Goal: Communication & Community: Participate in discussion

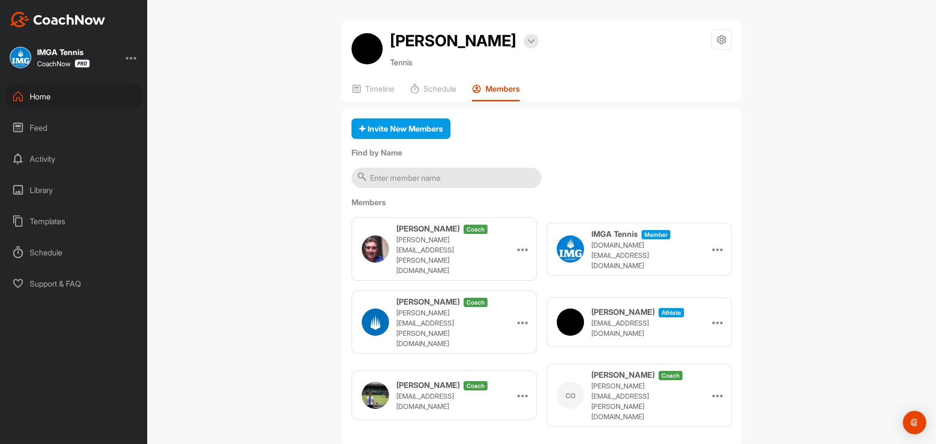
click at [96, 98] on div "Home" at bounding box center [73, 96] width 137 height 24
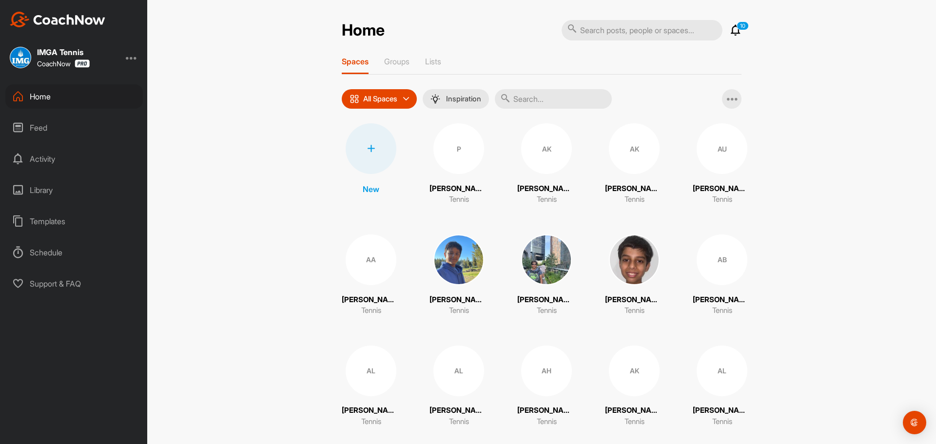
click at [736, 27] on p "10" at bounding box center [742, 25] width 12 height 9
click at [731, 32] on icon at bounding box center [735, 30] width 12 height 12
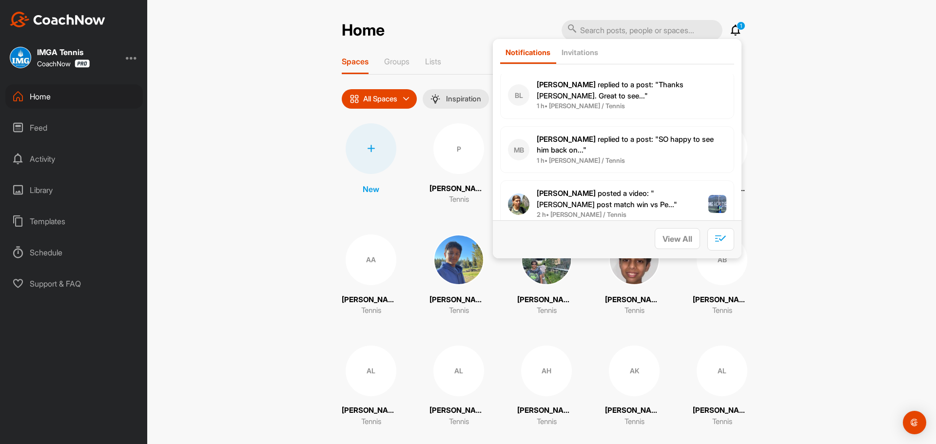
scroll to position [395, 0]
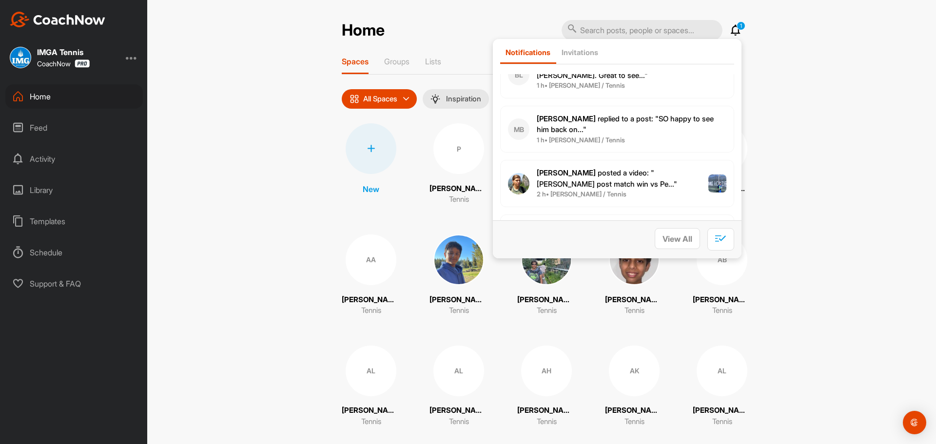
click at [666, 125] on p "[PERSON_NAME] replied to a post : "SO happy to see him back on..."" at bounding box center [631, 125] width 190 height 22
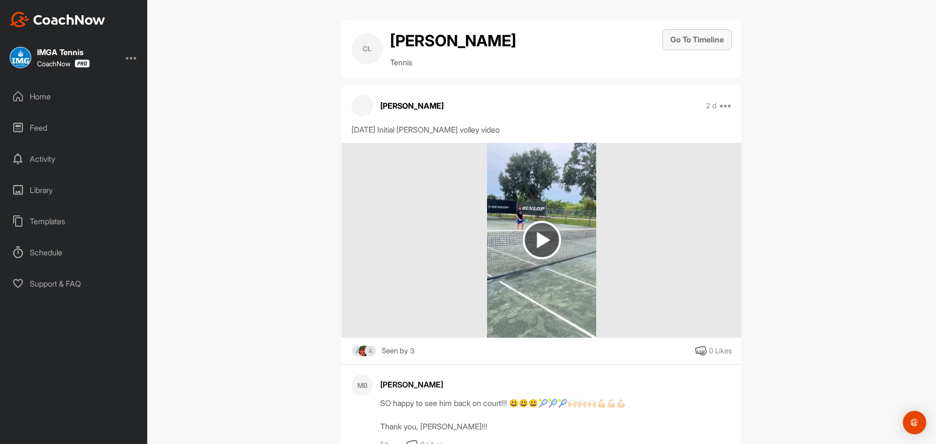
click at [693, 39] on button "Go To Timeline" at bounding box center [696, 39] width 69 height 21
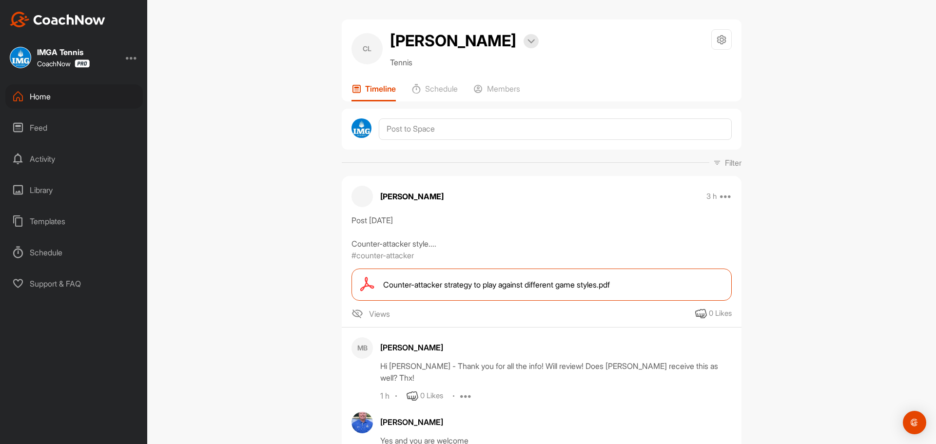
click at [92, 107] on div "Home" at bounding box center [73, 96] width 137 height 24
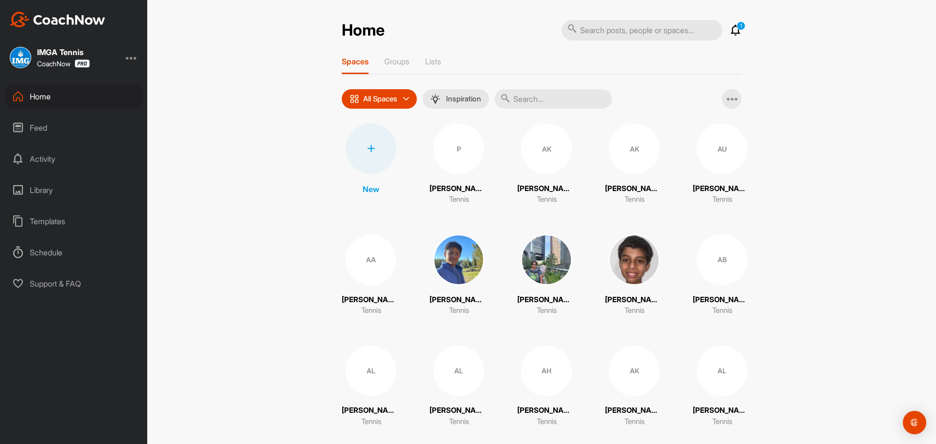
click at [735, 32] on icon at bounding box center [735, 30] width 12 height 12
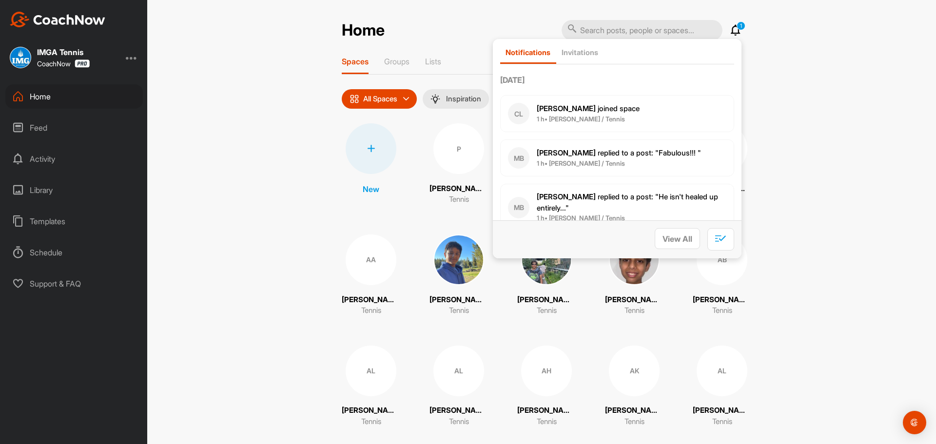
click at [669, 153] on span "[PERSON_NAME] replied to a post : "Fabulous!!! "" at bounding box center [618, 152] width 164 height 9
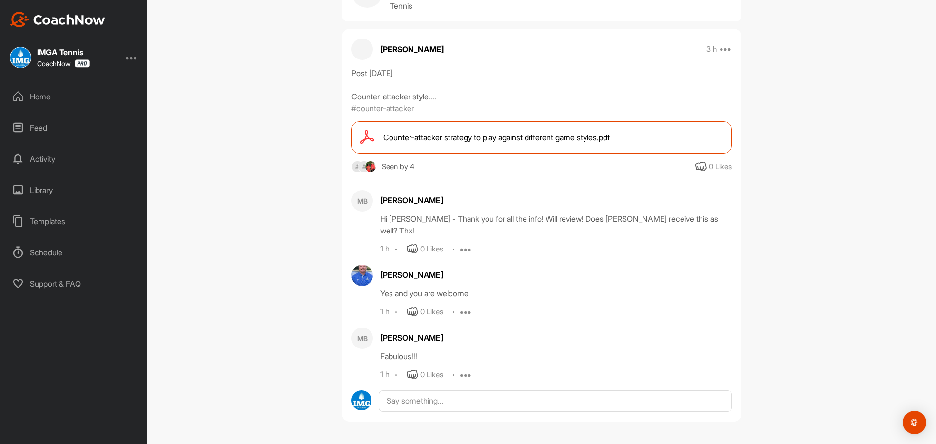
scroll to position [68, 0]
click at [68, 104] on div "Home" at bounding box center [73, 96] width 137 height 24
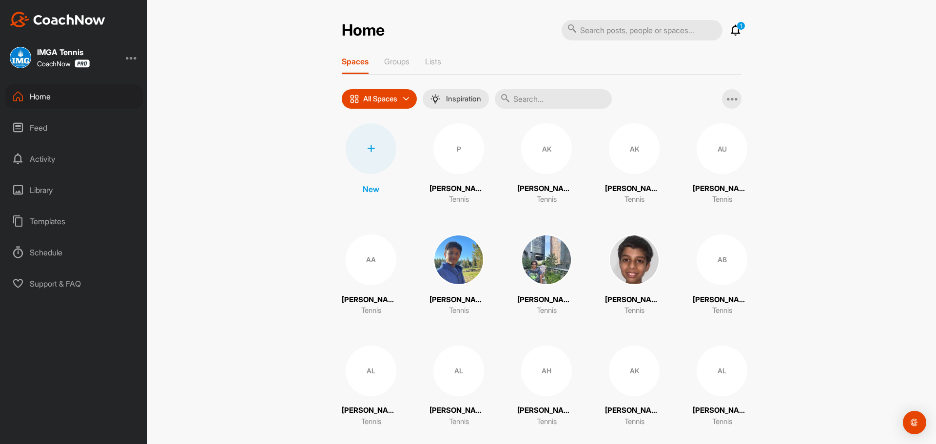
click at [732, 27] on icon at bounding box center [735, 30] width 12 height 12
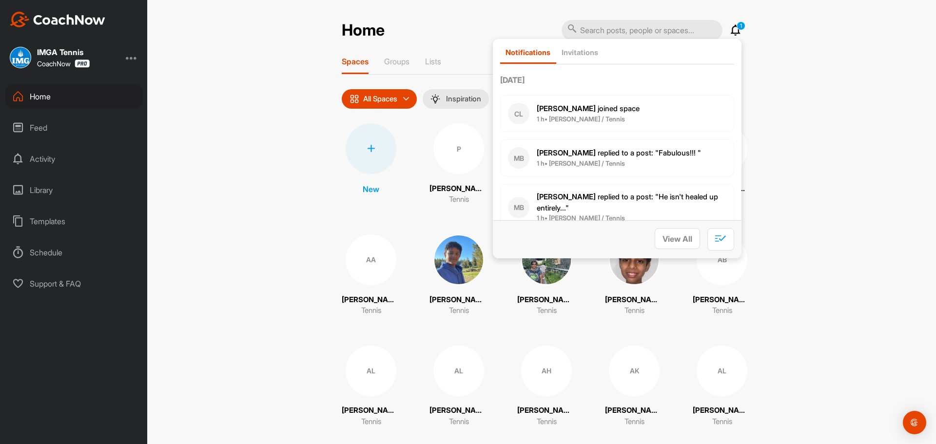
click at [736, 33] on icon at bounding box center [735, 30] width 12 height 12
